Goal: Obtain resource: Download file/media

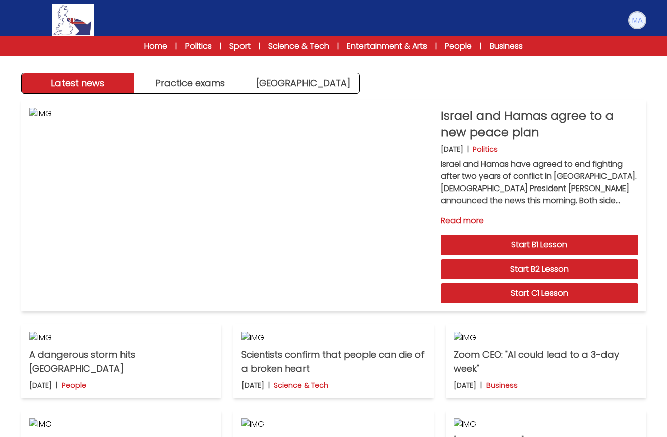
click at [638, 18] on img at bounding box center [637, 20] width 16 height 16
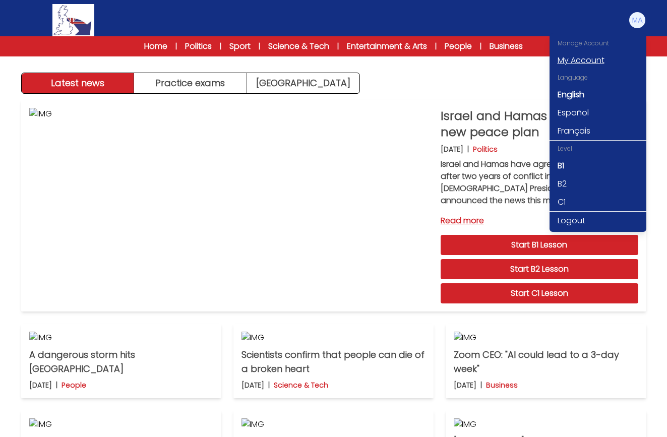
click at [586, 59] on link "My Account" at bounding box center [598, 60] width 97 height 18
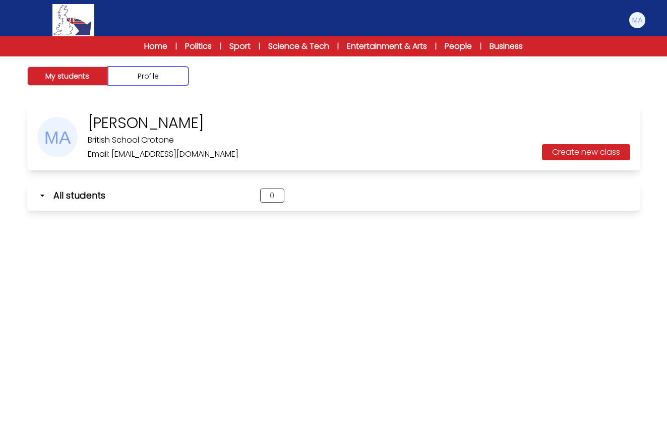
click at [147, 75] on button "Profile" at bounding box center [148, 76] width 81 height 19
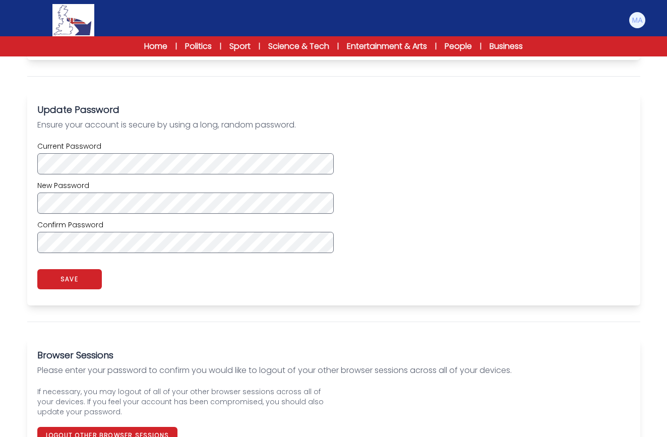
scroll to position [305, 0]
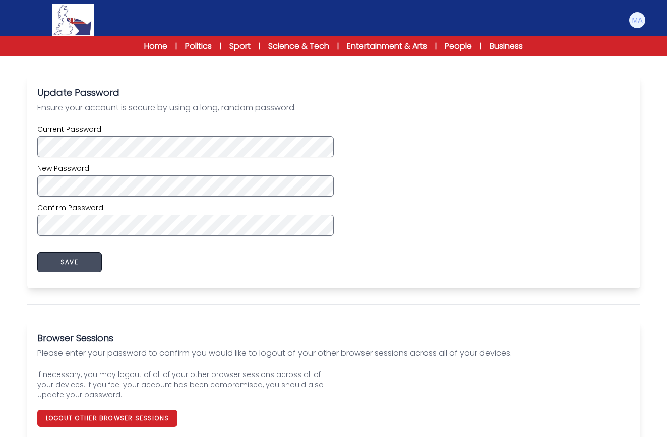
click at [65, 260] on button "SAVE" at bounding box center [69, 262] width 65 height 20
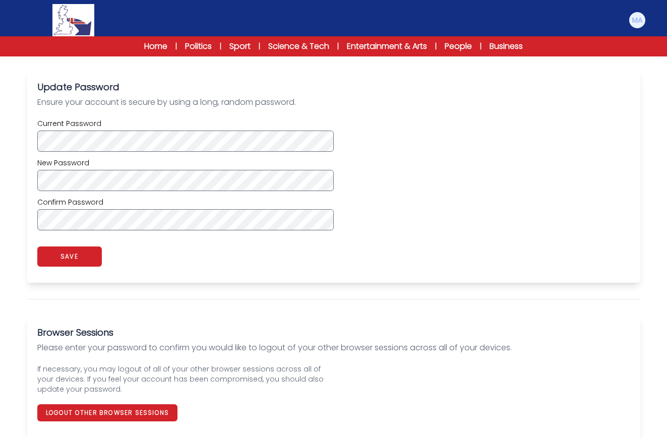
scroll to position [319, 0]
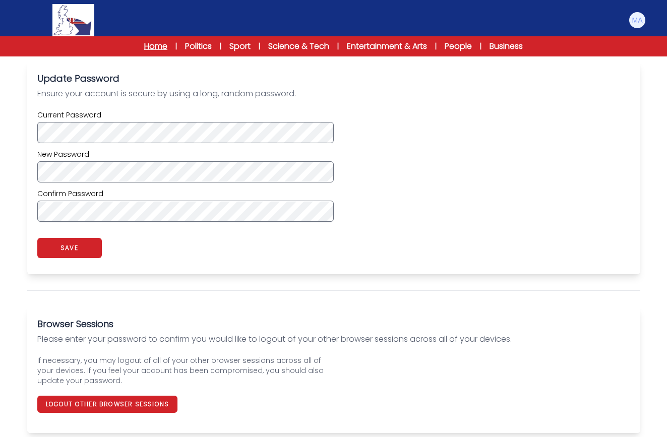
click at [152, 43] on link "Home" at bounding box center [155, 46] width 23 height 12
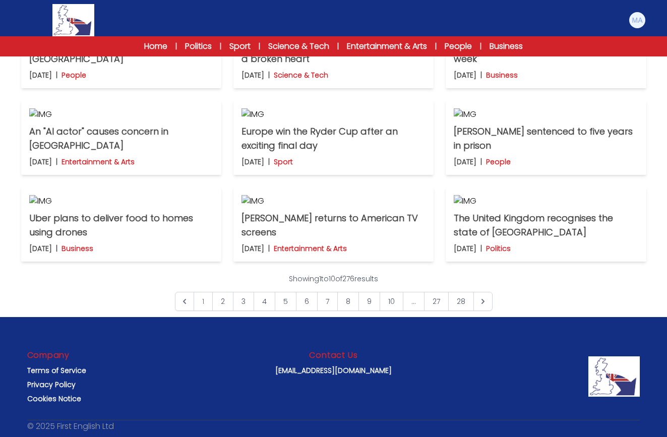
scroll to position [288, 0]
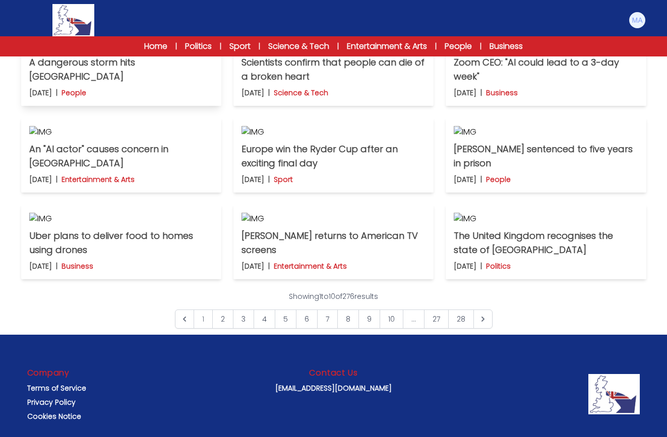
click at [114, 51] on img at bounding box center [121, 45] width 184 height 12
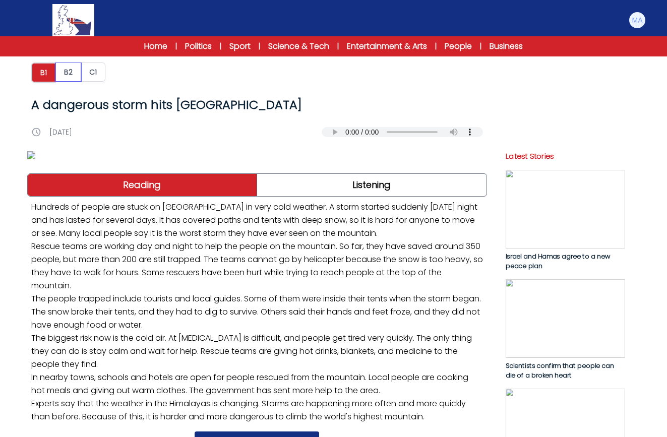
click at [66, 70] on button "B2" at bounding box center [68, 72] width 26 height 19
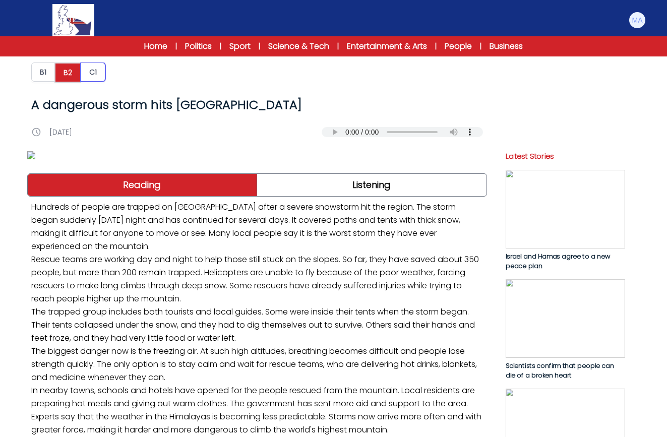
click at [92, 70] on button "C1" at bounding box center [93, 72] width 25 height 19
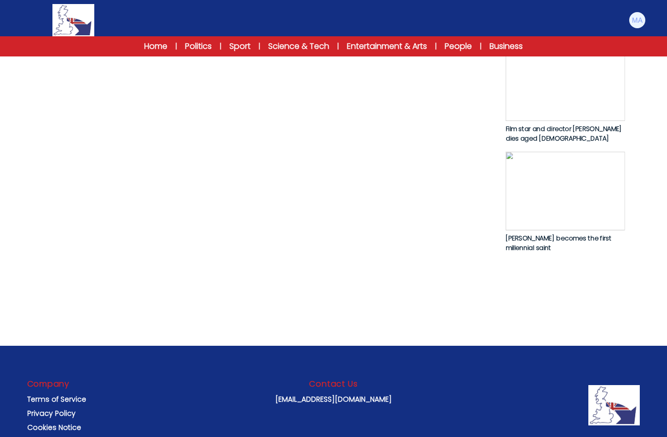
scroll to position [598, 0]
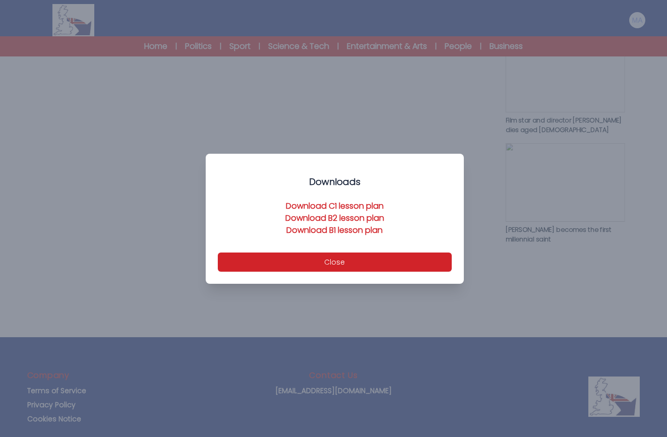
click at [350, 206] on link "Download C1 lesson plan" at bounding box center [335, 206] width 98 height 12
click at [338, 261] on button "Close" at bounding box center [335, 262] width 234 height 19
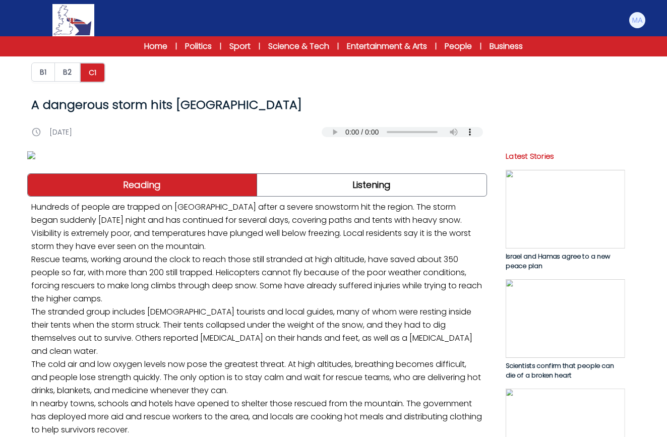
click at [564, 313] on img at bounding box center [565, 318] width 120 height 79
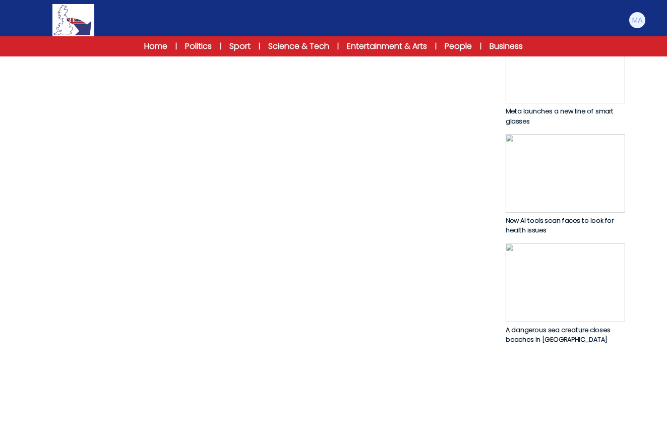
scroll to position [529, 0]
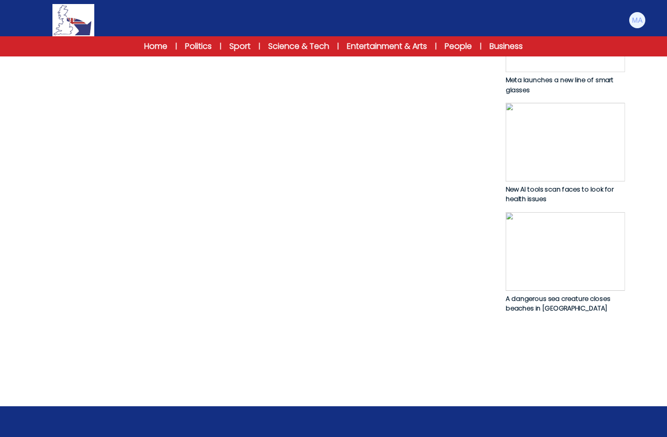
click at [561, 258] on img at bounding box center [565, 251] width 120 height 79
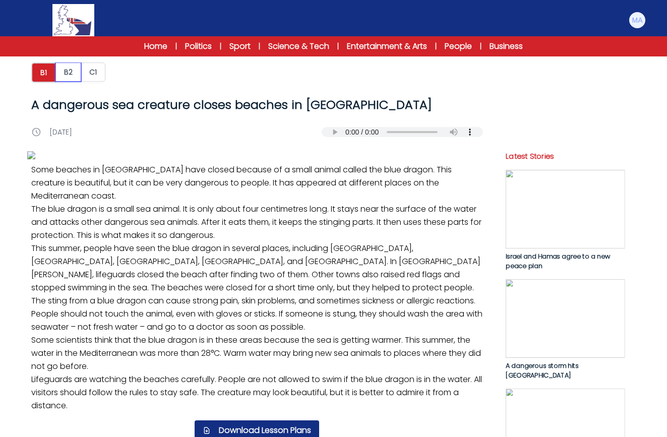
click at [66, 74] on button "B2" at bounding box center [68, 72] width 26 height 19
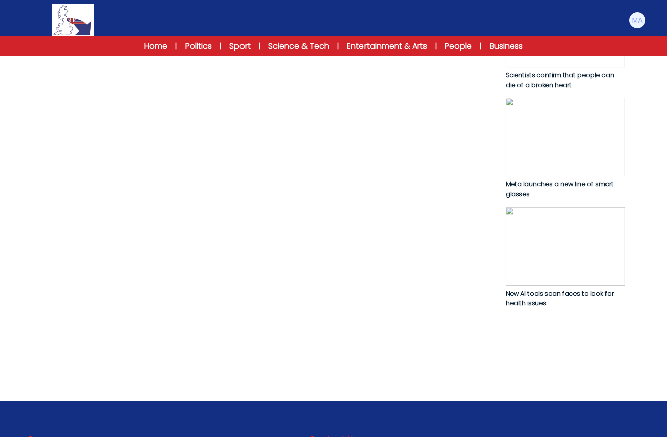
scroll to position [537, 0]
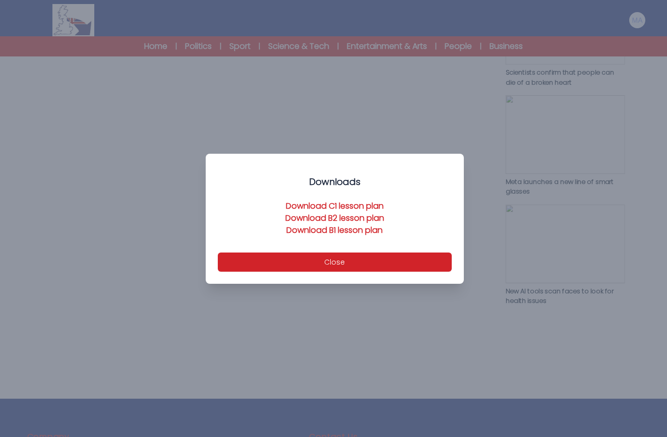
click at [313, 217] on link "Download B2 lesson plan" at bounding box center [334, 218] width 99 height 12
click at [331, 261] on button "Close" at bounding box center [335, 262] width 234 height 19
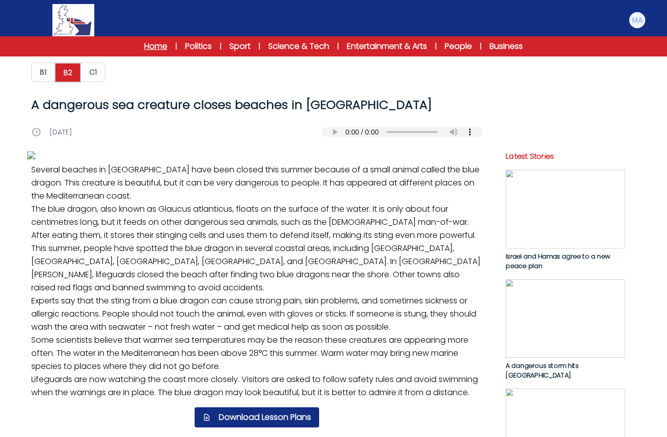
click at [155, 44] on link "Home" at bounding box center [155, 46] width 23 height 12
